Goal: Information Seeking & Learning: Learn about a topic

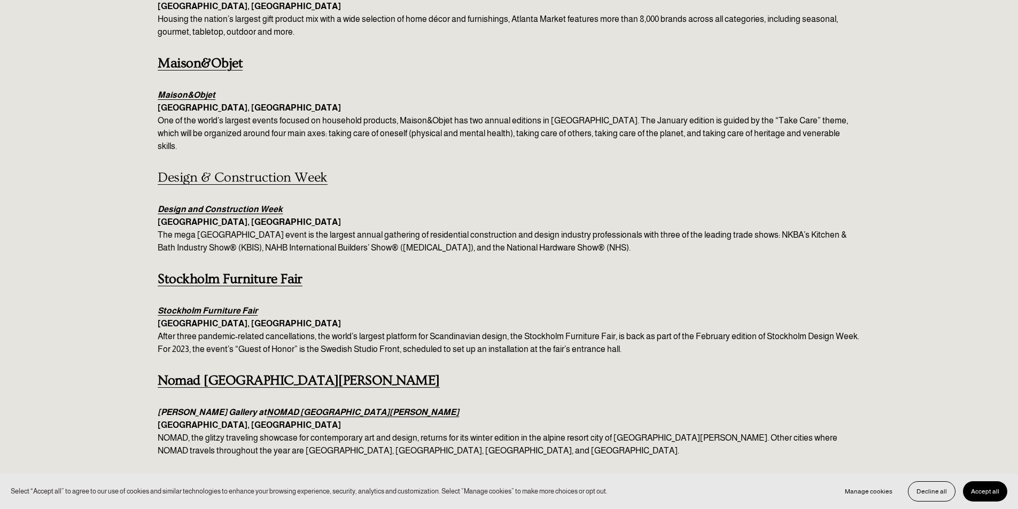
scroll to position [214, 0]
click at [251, 204] on em "Design and Construction Week" at bounding box center [220, 208] width 125 height 9
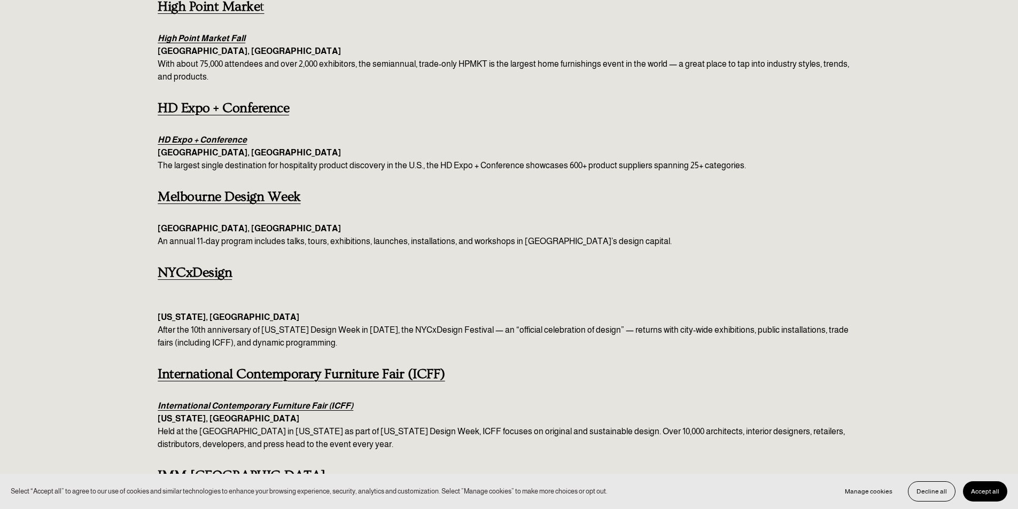
scroll to position [1122, 0]
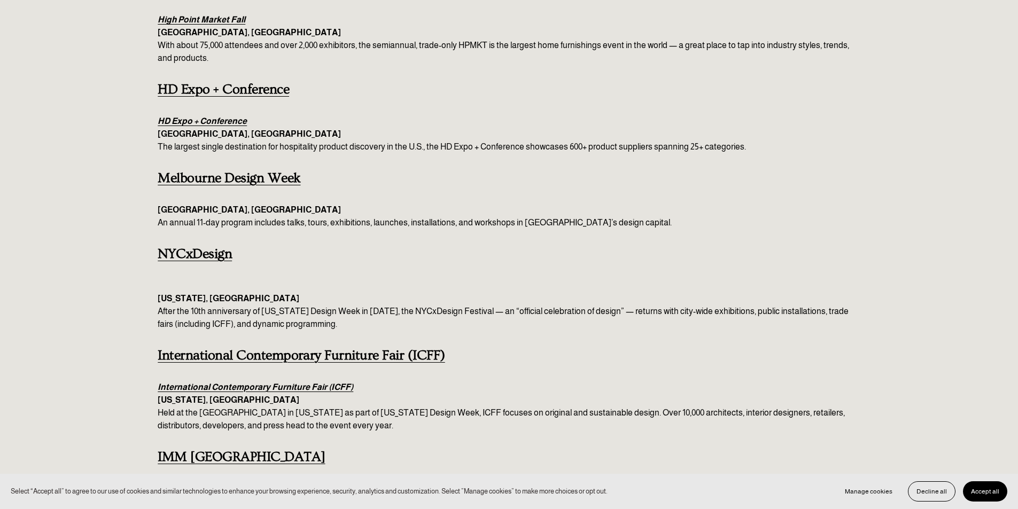
click at [183, 246] on strong "NYCxDesign" at bounding box center [195, 253] width 74 height 15
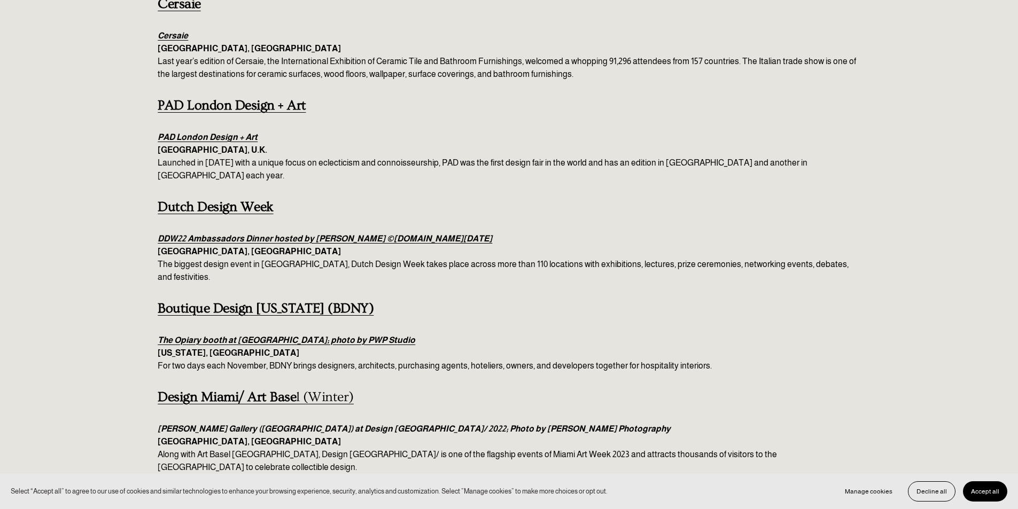
scroll to position [2350, 0]
